Goal: Navigation & Orientation: Find specific page/section

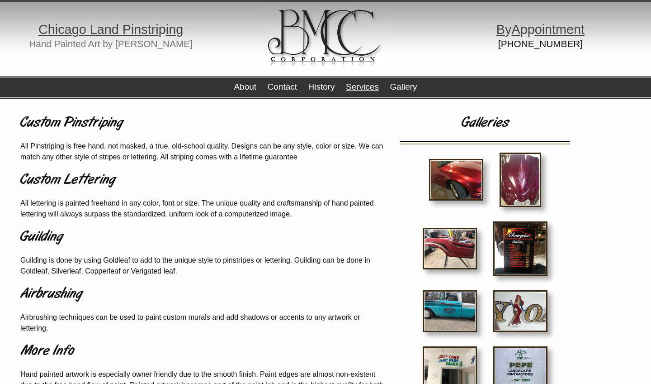
click at [365, 85] on link "Services" at bounding box center [362, 86] width 33 height 9
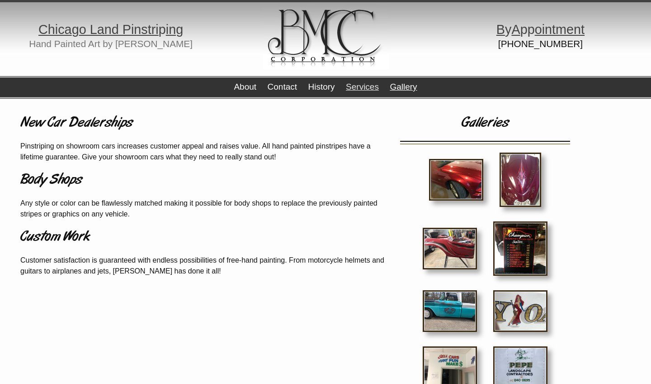
click at [397, 89] on link "Gallery" at bounding box center [403, 86] width 27 height 9
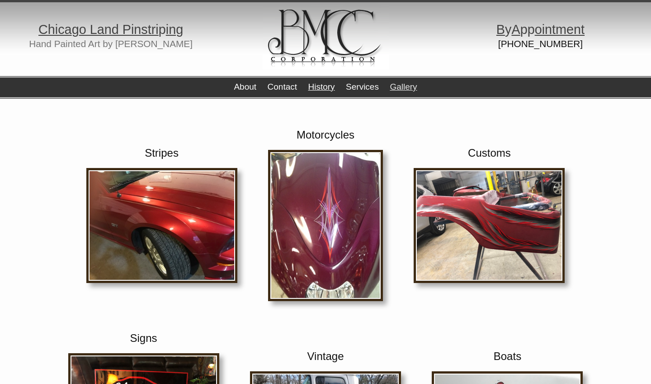
click at [313, 87] on link "History" at bounding box center [321, 86] width 27 height 9
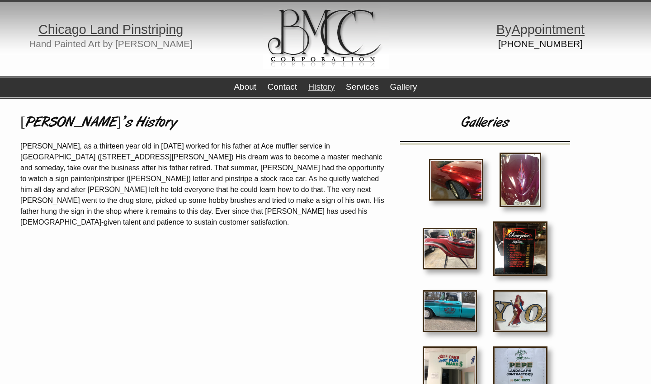
click at [266, 215] on p "Bruce Cueno, as a thirteen year old in 1970 worked for his father at Ace muffle…" at bounding box center [204, 184] width 368 height 87
click at [283, 90] on link "Contact" at bounding box center [282, 86] width 29 height 9
